Goal: Check status: Check status

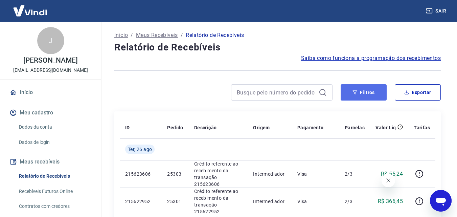
click at [360, 91] on button "Filtros" at bounding box center [364, 92] width 46 height 16
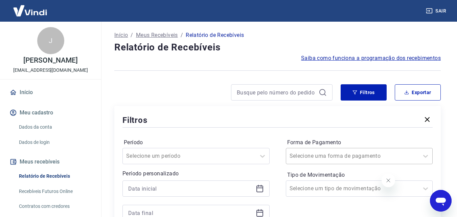
click at [333, 152] on input "Forma de Pagamento" at bounding box center [324, 156] width 68 height 8
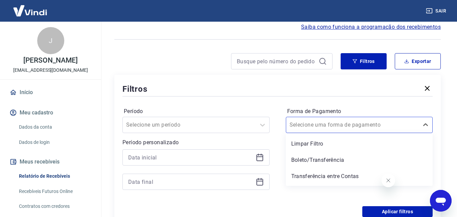
scroll to position [31, 0]
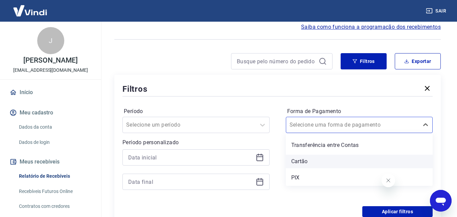
click at [311, 163] on div "Cartão" at bounding box center [359, 162] width 147 height 14
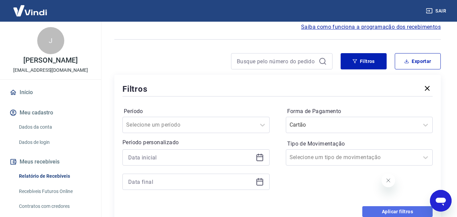
click at [383, 210] on button "Aplicar filtros" at bounding box center [397, 211] width 70 height 11
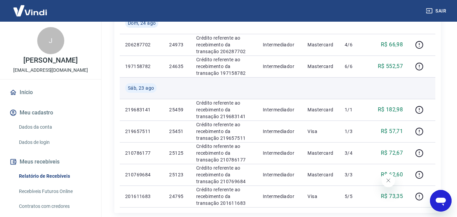
scroll to position [508, 0]
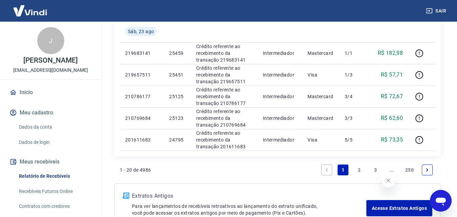
click at [243, 185] on div "Extratos Antigos Para ver lançamentos de recebíveis retroativos ao lançamento d…" at bounding box center [277, 203] width 327 height 41
click at [361, 172] on link "2" at bounding box center [359, 169] width 11 height 11
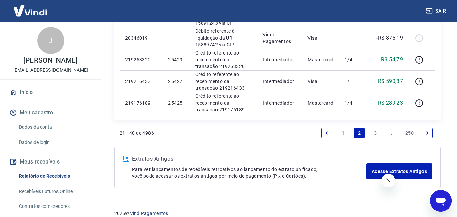
scroll to position [531, 0]
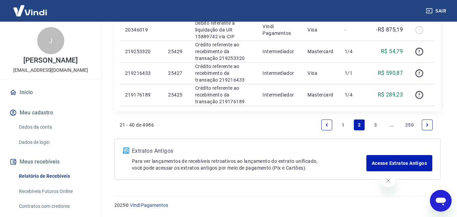
click at [340, 123] on link "1" at bounding box center [343, 124] width 11 height 11
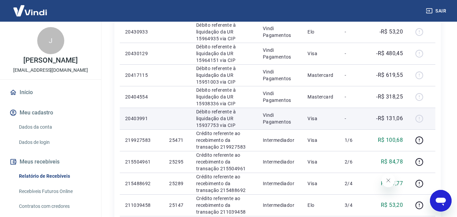
scroll to position [508, 0]
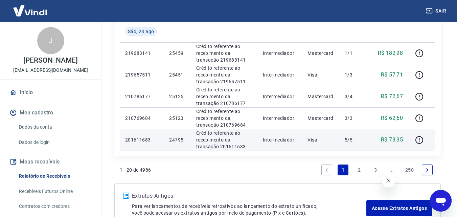
click at [178, 139] on p "24795" at bounding box center [177, 139] width 16 height 7
copy p "24795"
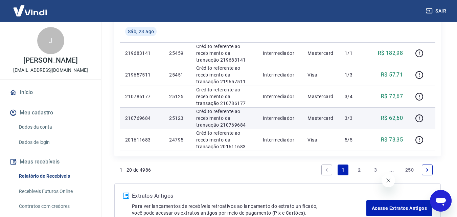
click at [178, 115] on p "25123" at bounding box center [177, 118] width 16 height 7
copy p "25123"
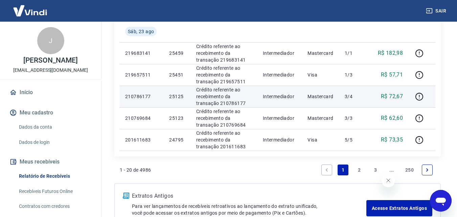
click at [174, 96] on p "25125" at bounding box center [177, 96] width 16 height 7
copy p "25125"
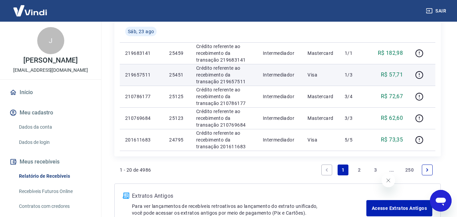
click at [178, 75] on p "25451" at bounding box center [177, 74] width 16 height 7
copy p "25451"
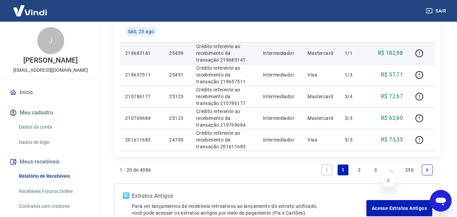
click at [174, 49] on td "25459" at bounding box center [177, 53] width 27 height 22
click at [175, 52] on p "25459" at bounding box center [177, 53] width 16 height 7
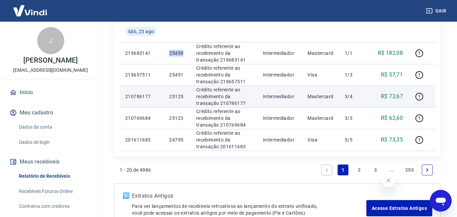
copy p "25459"
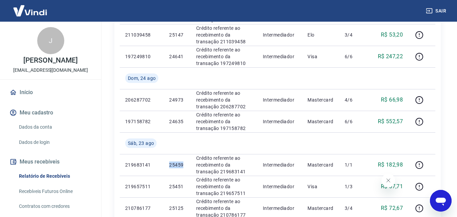
scroll to position [395, 0]
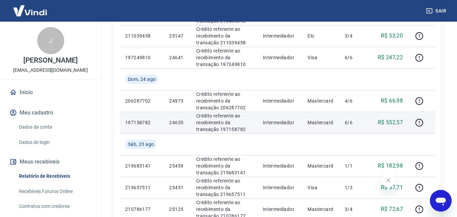
click at [175, 123] on p "24635" at bounding box center [177, 122] width 16 height 7
click at [176, 123] on p "24635" at bounding box center [177, 122] width 16 height 7
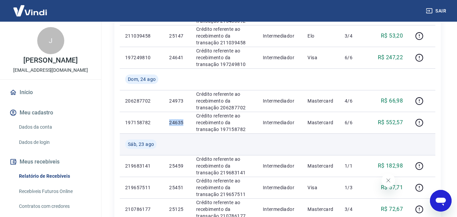
copy p "24635"
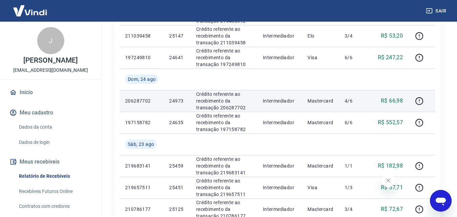
click at [180, 100] on p "24973" at bounding box center [177, 100] width 16 height 7
copy p "24973"
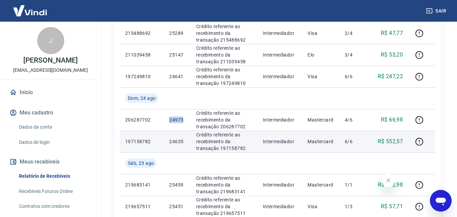
scroll to position [282, 0]
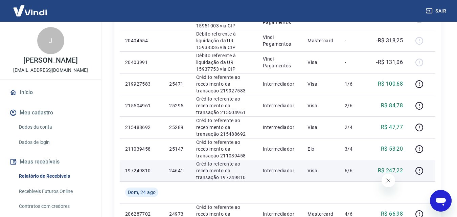
click at [176, 172] on p "24641" at bounding box center [177, 170] width 16 height 7
copy p "24641"
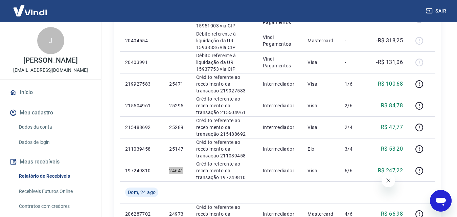
click at [387, 180] on icon "Fechar mensagem da empresa" at bounding box center [387, 180] width 5 height 5
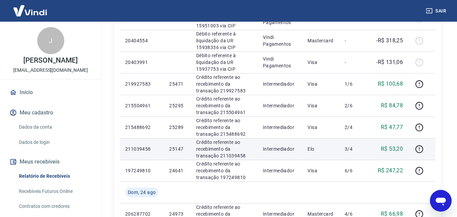
click at [182, 148] on p "25147" at bounding box center [177, 149] width 16 height 7
copy p "25147"
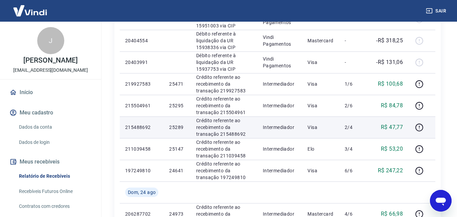
click at [174, 127] on p "25289" at bounding box center [177, 127] width 16 height 7
copy p "25289"
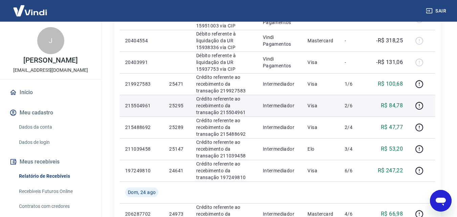
click at [181, 105] on p "25295" at bounding box center [177, 105] width 16 height 7
click at [423, 104] on icon "button" at bounding box center [420, 106] width 8 height 8
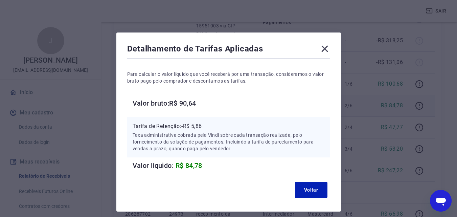
click at [325, 48] on icon at bounding box center [324, 49] width 6 height 6
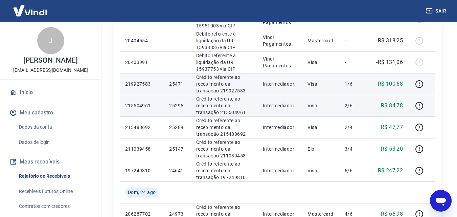
click at [178, 80] on td "25471" at bounding box center [177, 84] width 27 height 22
click at [424, 82] on icon "button" at bounding box center [419, 84] width 8 height 8
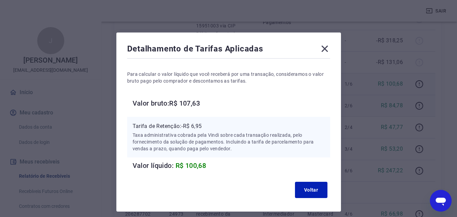
click at [325, 48] on icon at bounding box center [324, 48] width 11 height 11
